Goal: Information Seeking & Learning: Learn about a topic

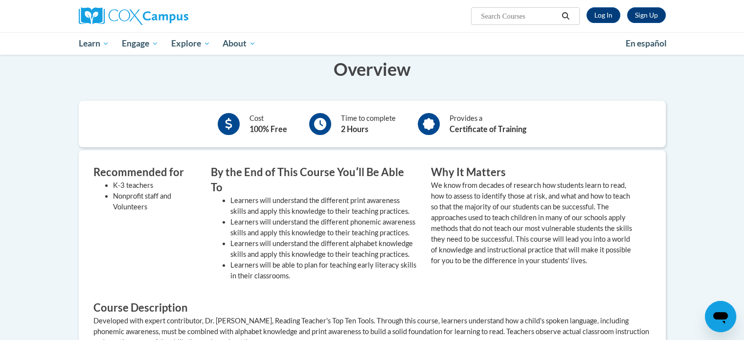
scroll to position [211, 0]
click at [599, 11] on link "Log In" at bounding box center [604, 15] width 34 height 16
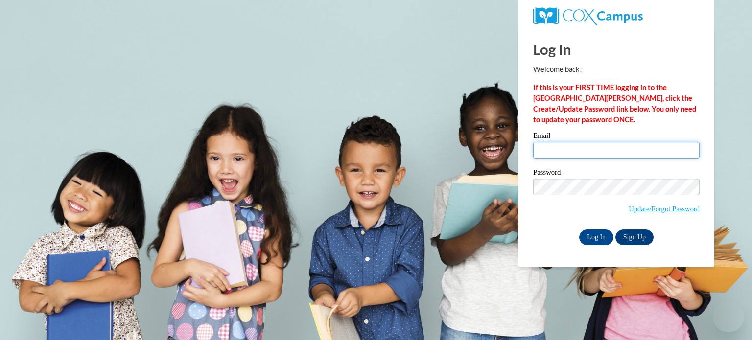
drag, startPoint x: 0, startPoint y: 0, endPoint x: 561, endPoint y: 145, distance: 579.4
click at [561, 145] on input "Email" at bounding box center [616, 150] width 166 height 17
type input "mhicks81@students.kennesaw.edu"
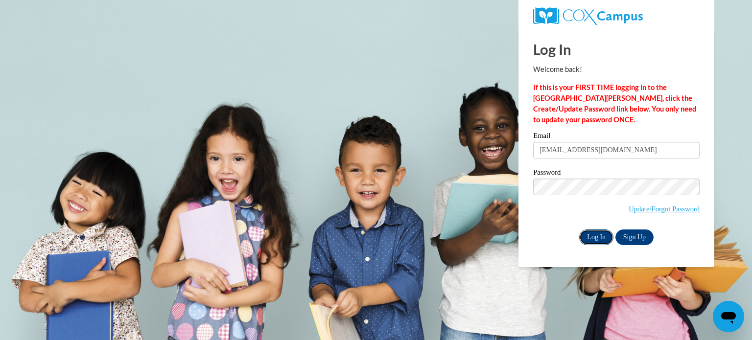
click at [596, 236] on input "Log In" at bounding box center [596, 238] width 34 height 16
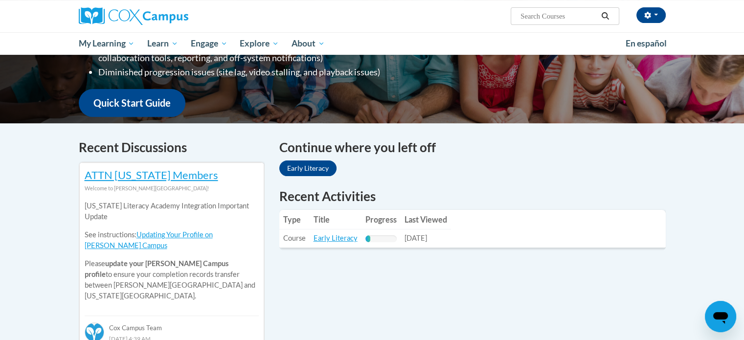
scroll to position [221, 0]
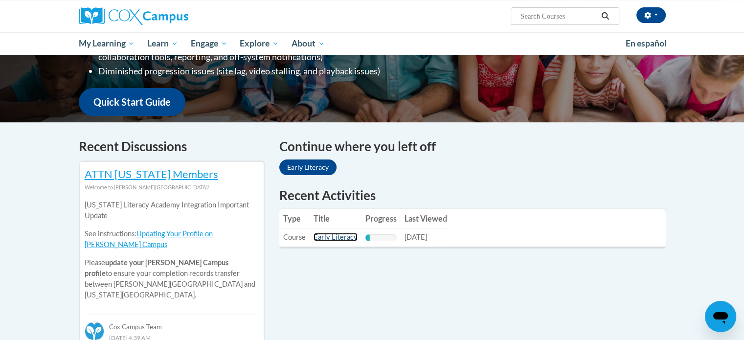
click at [338, 239] on link "Early Literacy" at bounding box center [336, 237] width 44 height 8
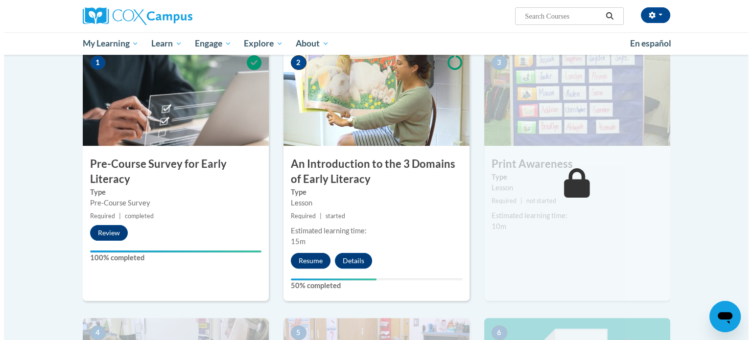
scroll to position [207, 0]
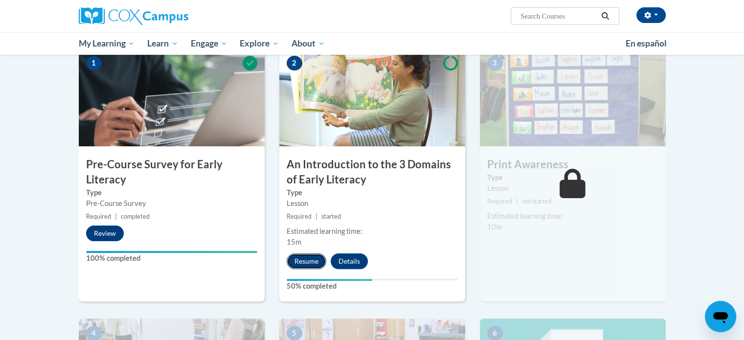
click at [301, 257] on button "Resume" at bounding box center [307, 262] width 40 height 16
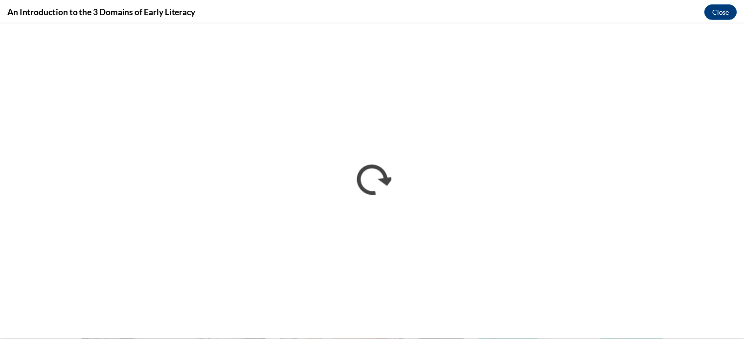
scroll to position [0, 0]
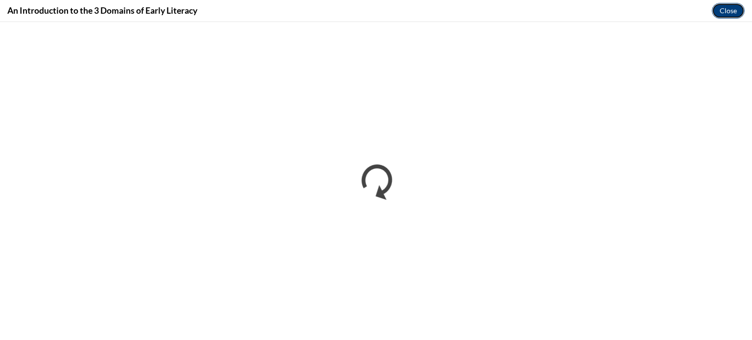
click at [726, 7] on button "Close" at bounding box center [728, 11] width 33 height 16
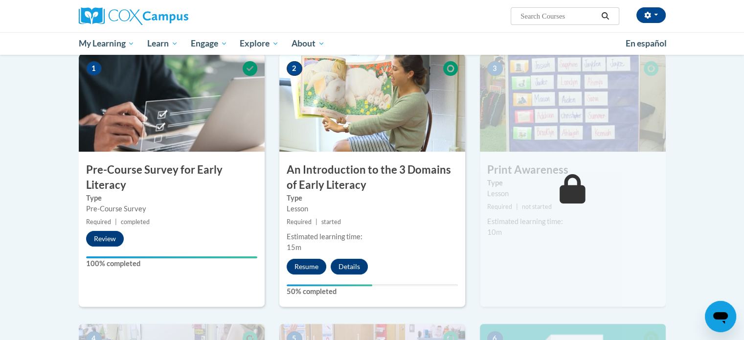
scroll to position [202, 0]
click at [350, 268] on button "Details" at bounding box center [349, 267] width 37 height 16
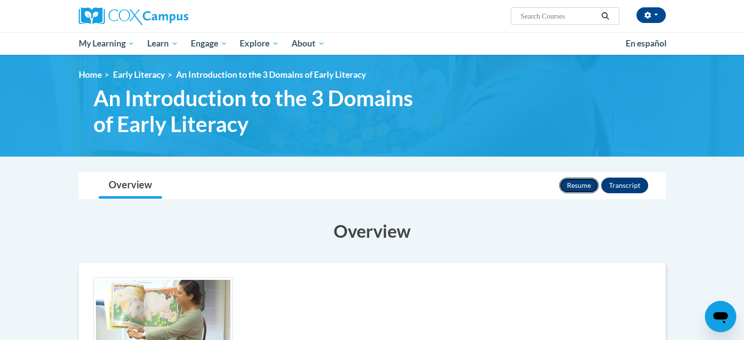
click at [579, 187] on button "Resume" at bounding box center [579, 186] width 40 height 16
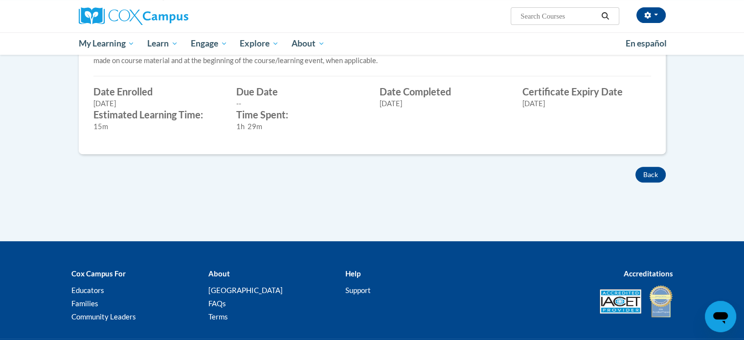
scroll to position [449, 0]
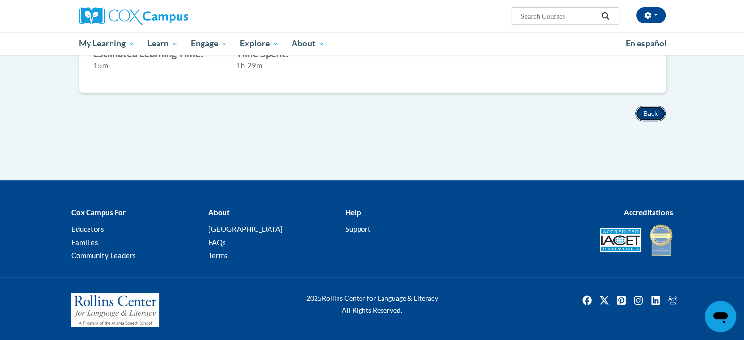
click at [656, 110] on button "Back" at bounding box center [651, 114] width 30 height 16
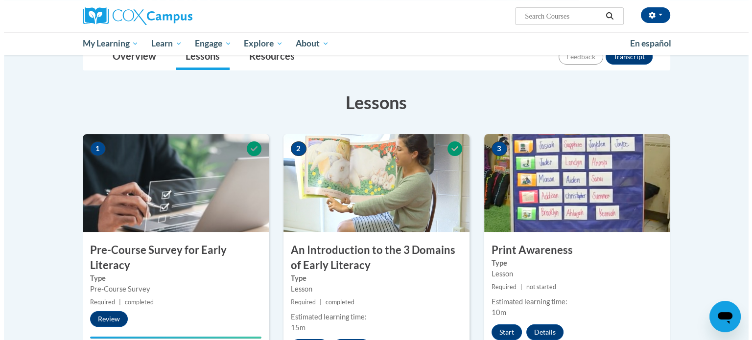
scroll to position [202, 0]
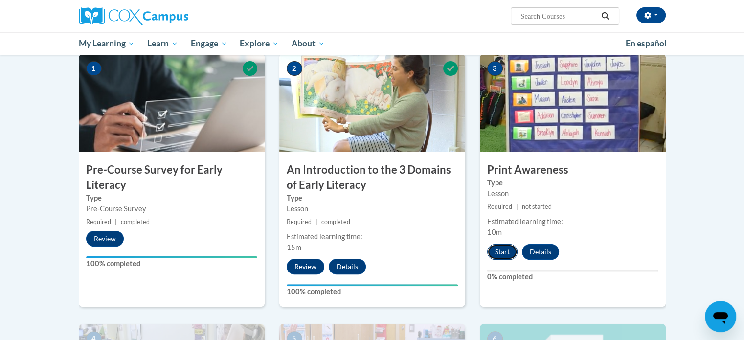
click at [502, 252] on button "Start" at bounding box center [502, 252] width 30 height 16
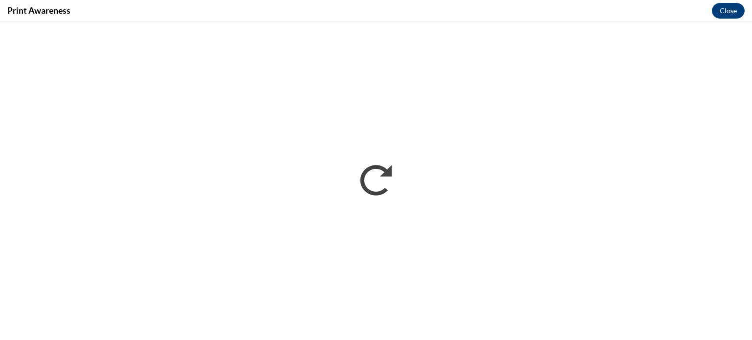
scroll to position [0, 0]
